Goal: Check status: Check status

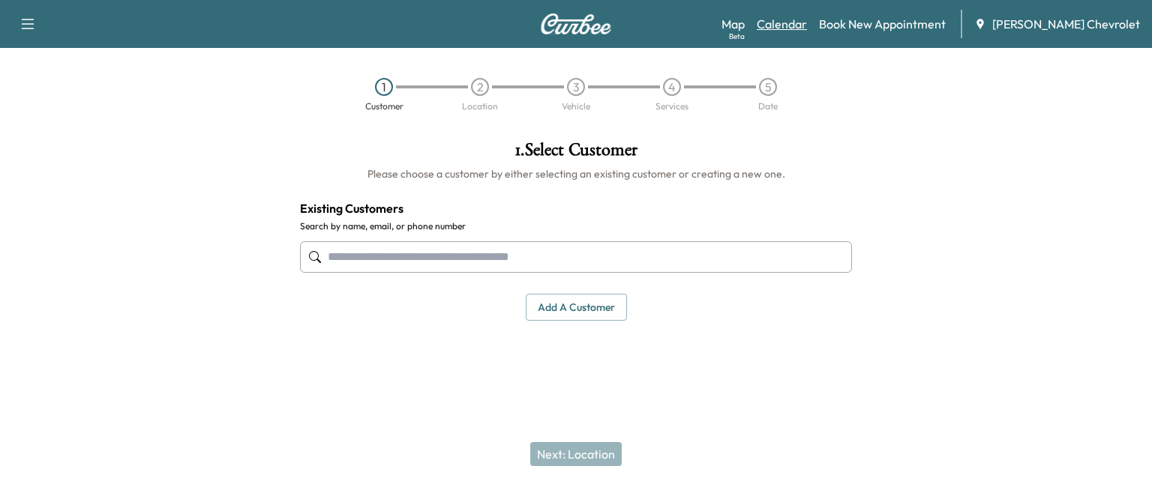
click at [807, 25] on link "Calendar" at bounding box center [782, 24] width 50 height 18
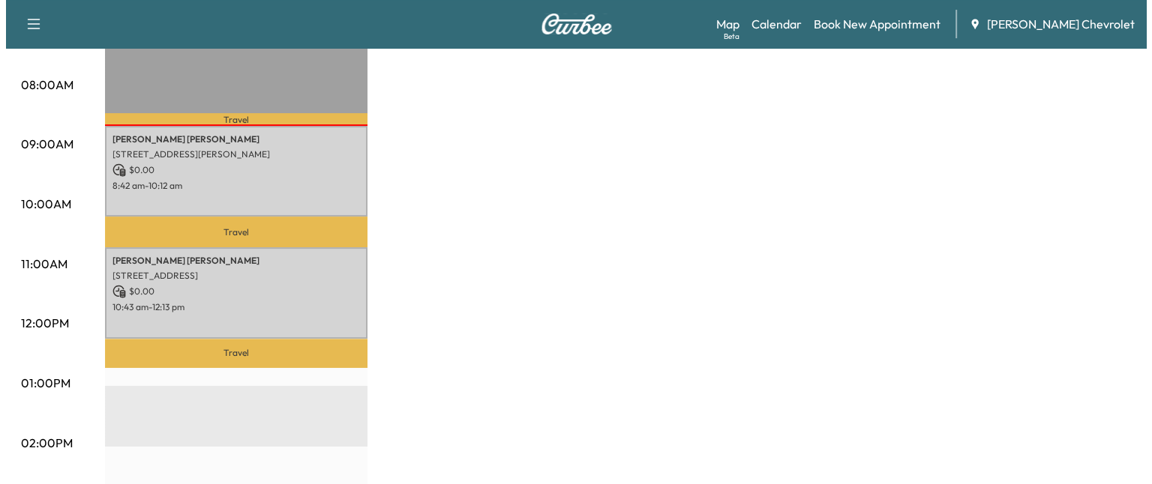
scroll to position [390, 0]
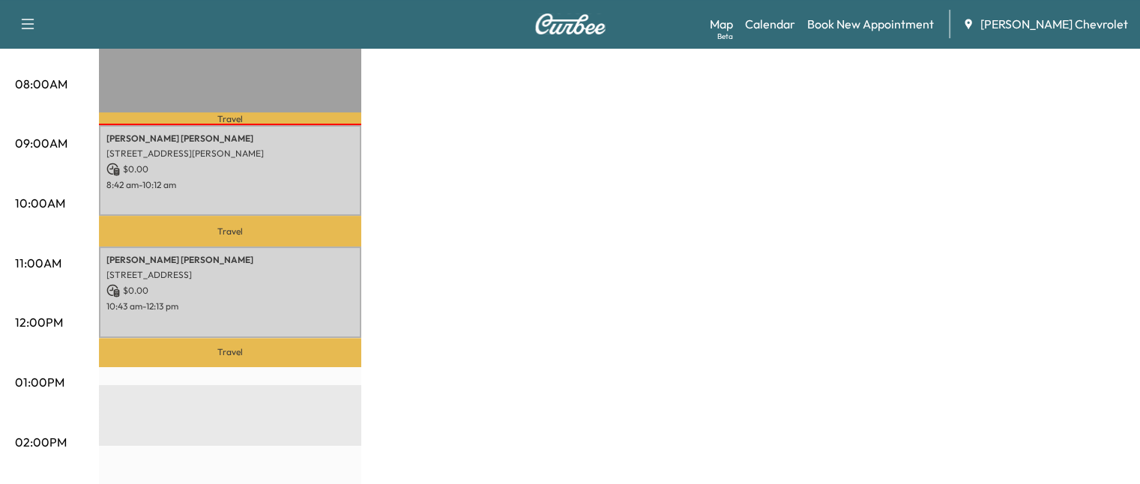
click at [342, 216] on p "Travel" at bounding box center [230, 231] width 262 height 31
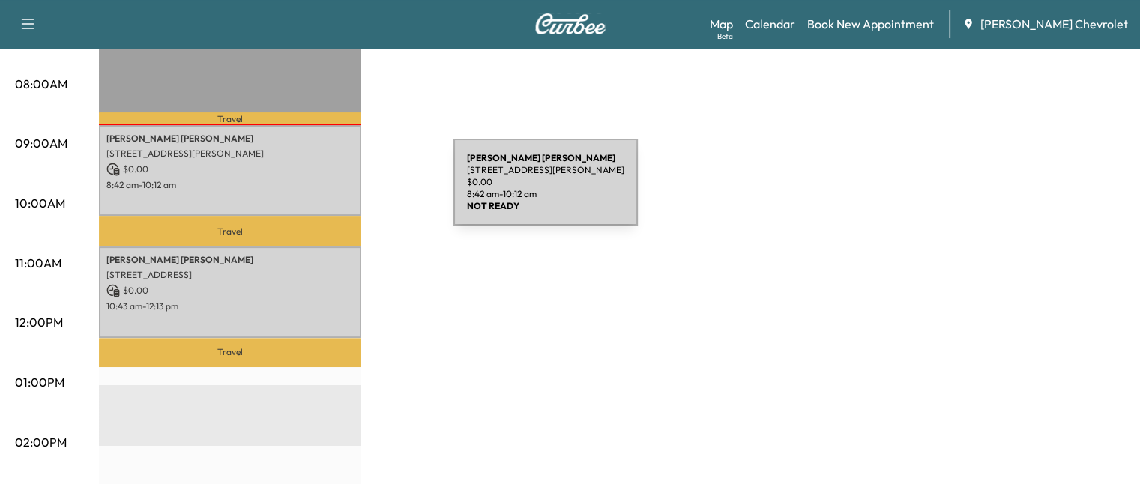
click at [341, 191] on div "[PERSON_NAME] [STREET_ADDRESS][PERSON_NAME] $ 0.00 8:42 am - 10:12 am" at bounding box center [230, 170] width 262 height 91
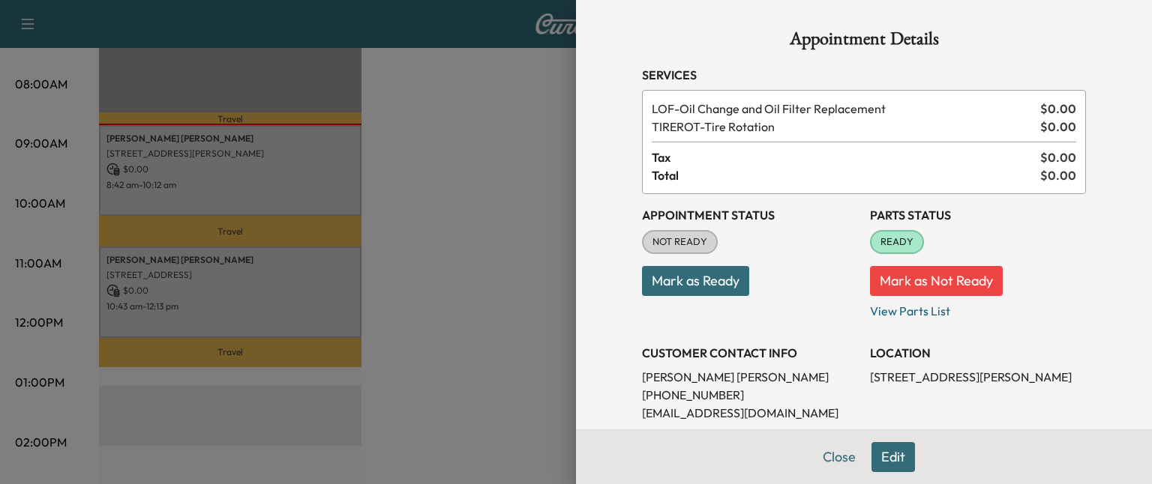
click at [699, 299] on div "Appointment Status NOT READY Mark as Ready" at bounding box center [750, 257] width 216 height 126
click at [699, 292] on button "Mark as Ready" at bounding box center [695, 281] width 107 height 30
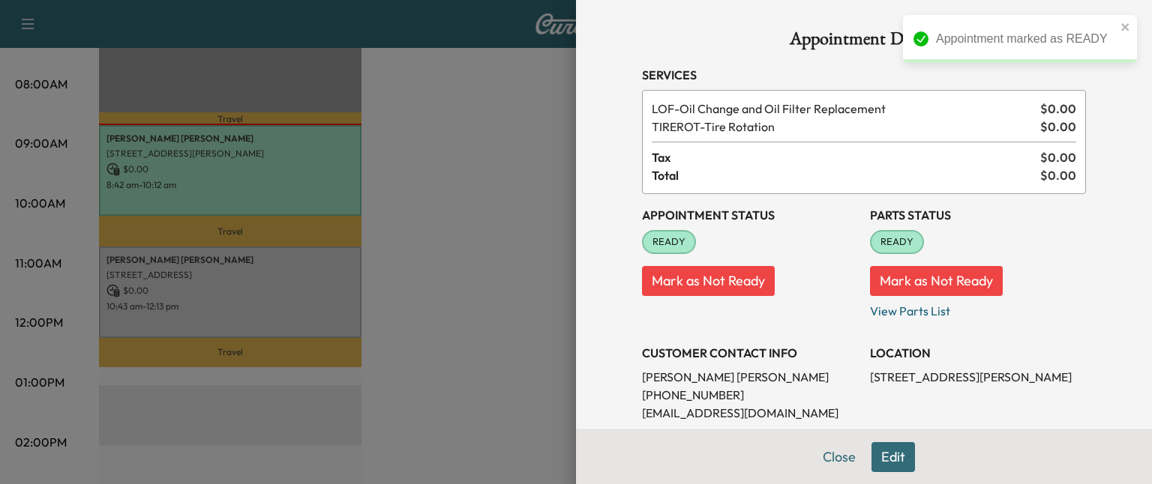
click at [294, 280] on div at bounding box center [576, 242] width 1152 height 484
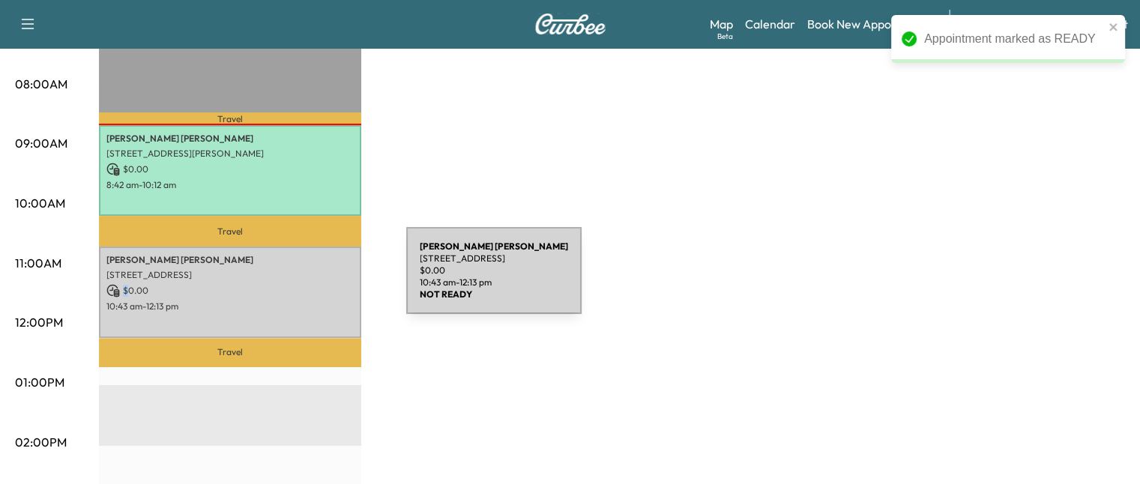
click at [294, 284] on p "$ 0.00" at bounding box center [229, 290] width 247 height 13
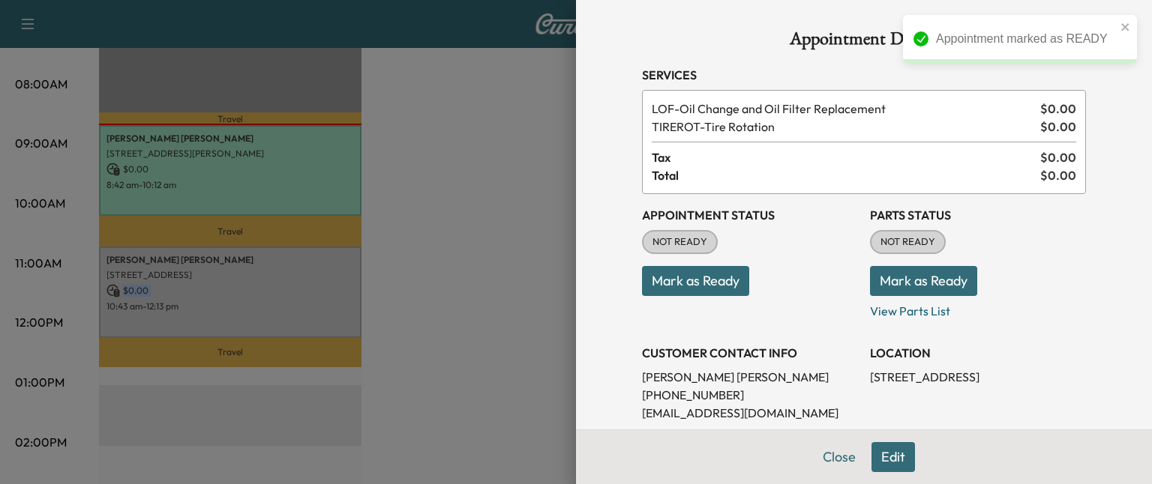
click at [733, 283] on button "Mark as Ready" at bounding box center [695, 281] width 107 height 30
